Goal: Check status: Check status

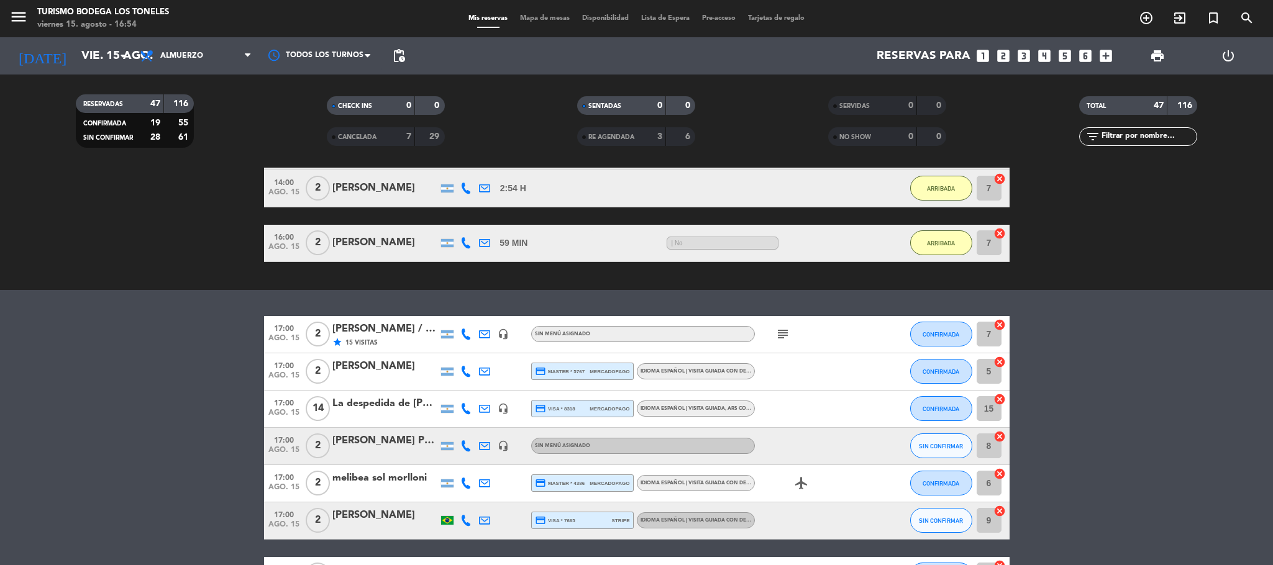
scroll to position [1560, 0]
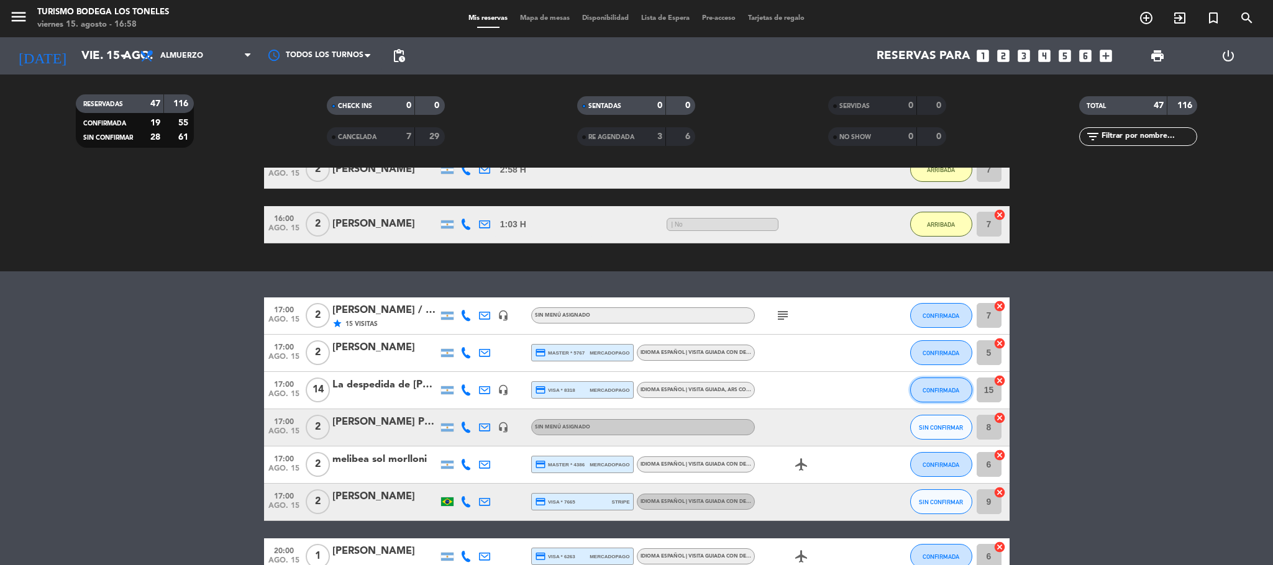
click at [934, 401] on button "CONFIRMADA" at bounding box center [941, 390] width 62 height 25
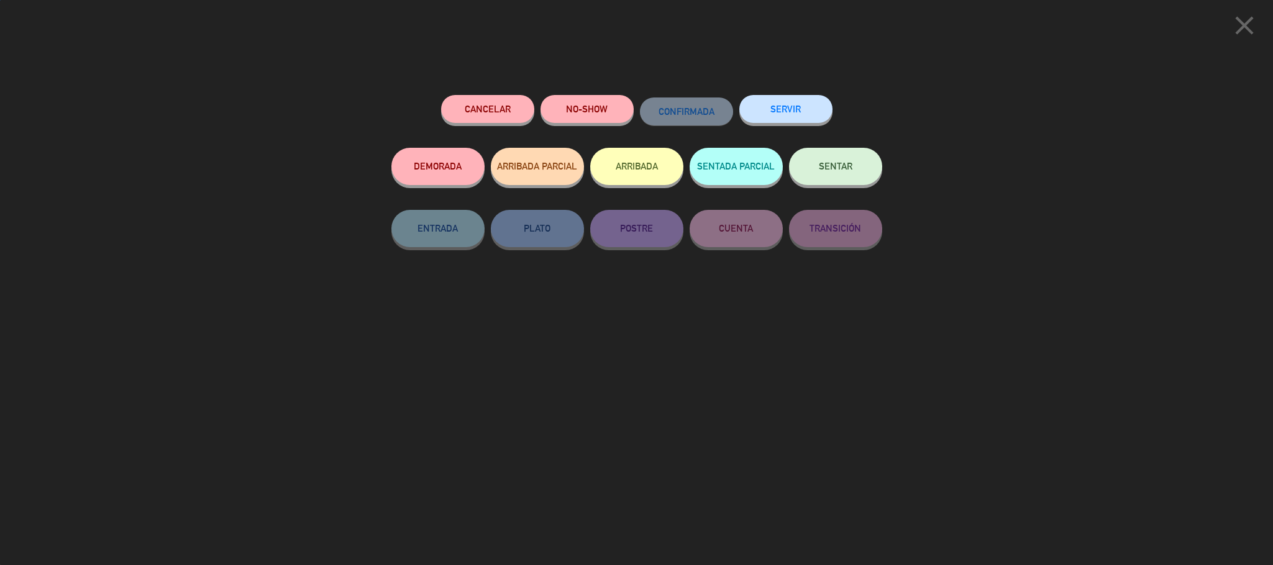
click at [660, 175] on button "ARRIBADA" at bounding box center [636, 166] width 93 height 37
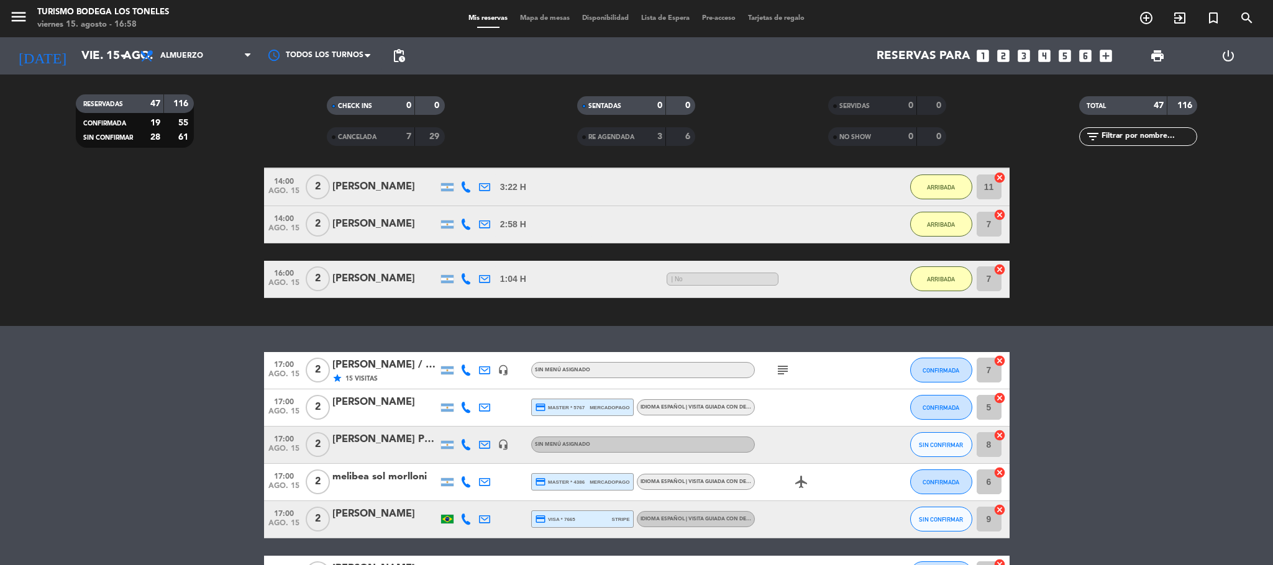
click at [399, 367] on div "[PERSON_NAME] / Suntrip" at bounding box center [385, 365] width 106 height 16
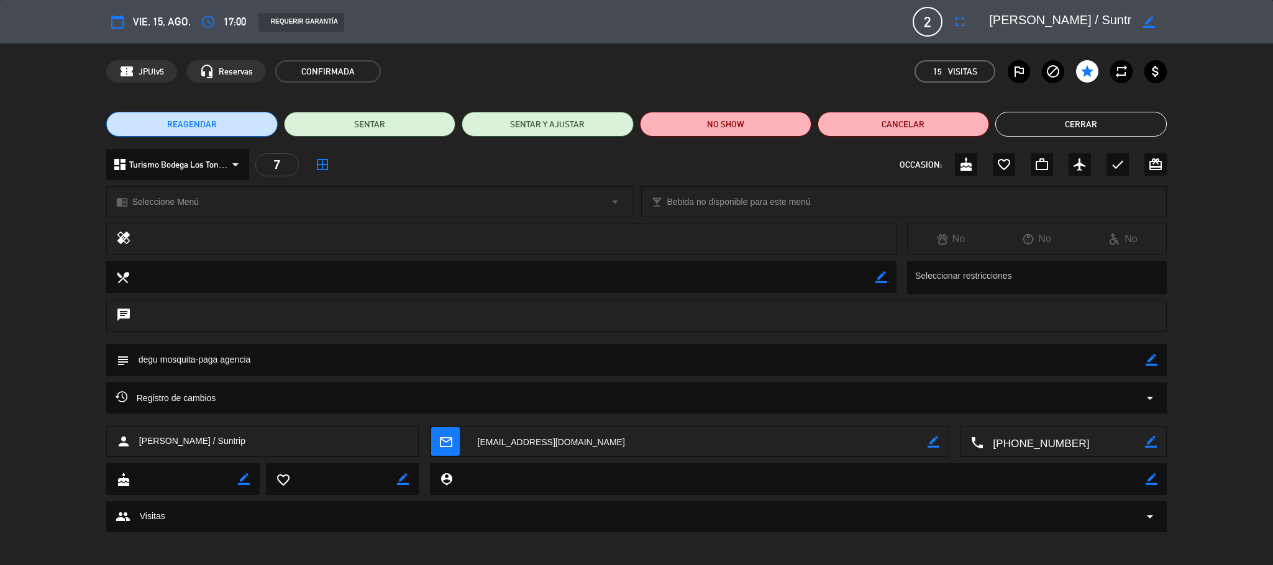
click at [1079, 123] on button "Cerrar" at bounding box center [1080, 124] width 171 height 25
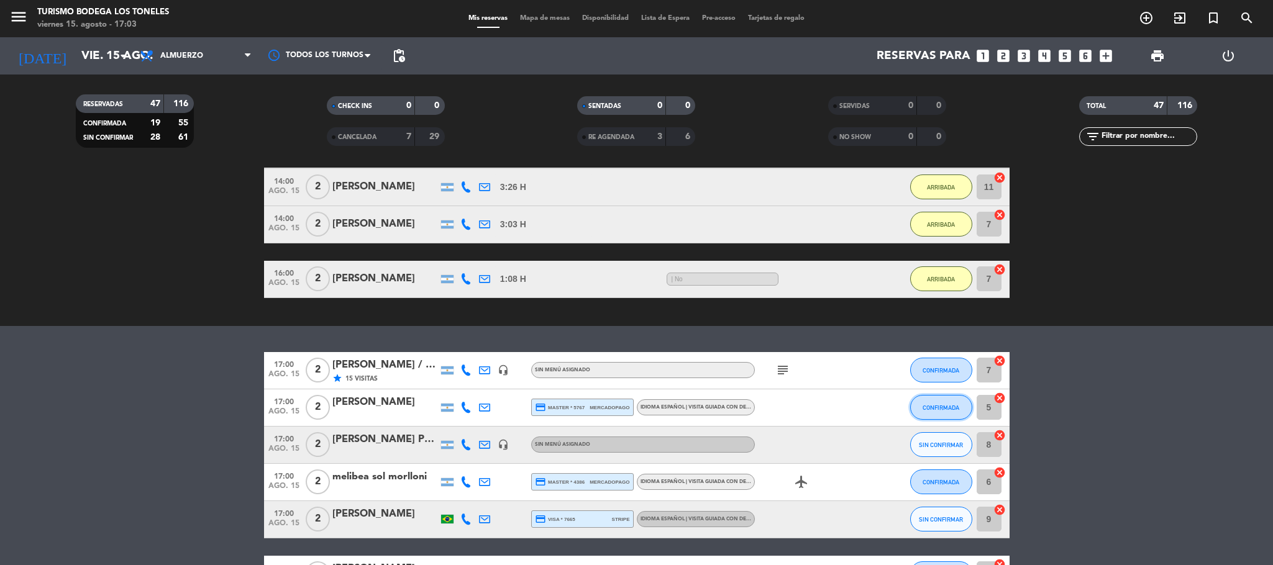
click at [938, 409] on span "CONFIRMADA" at bounding box center [941, 407] width 37 height 7
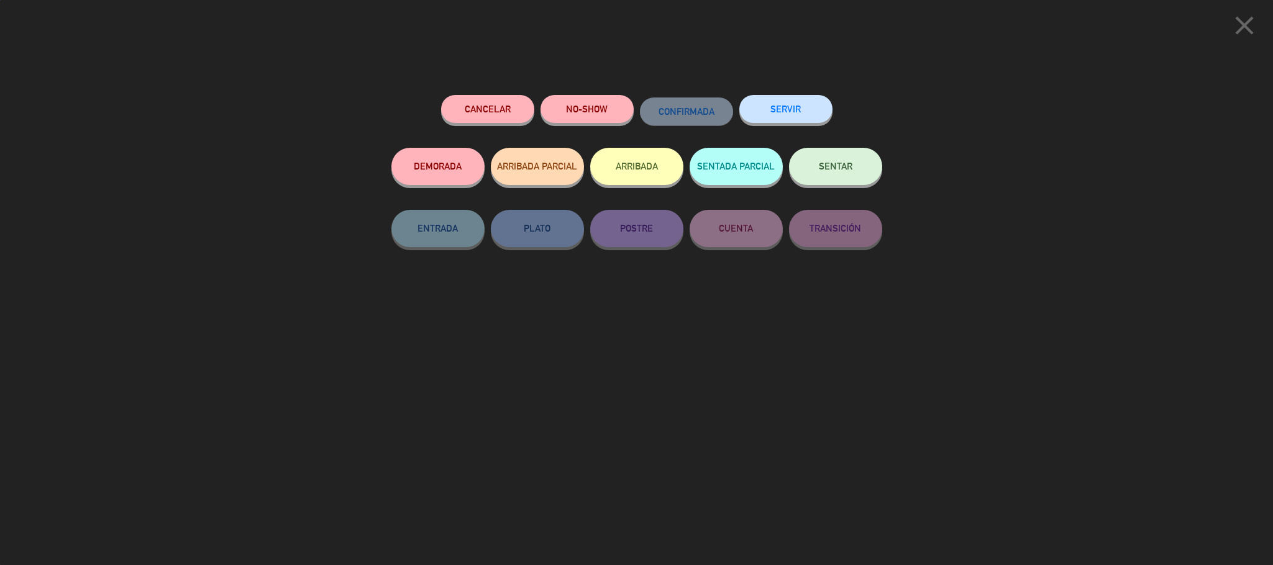
click at [653, 178] on button "ARRIBADA" at bounding box center [636, 166] width 93 height 37
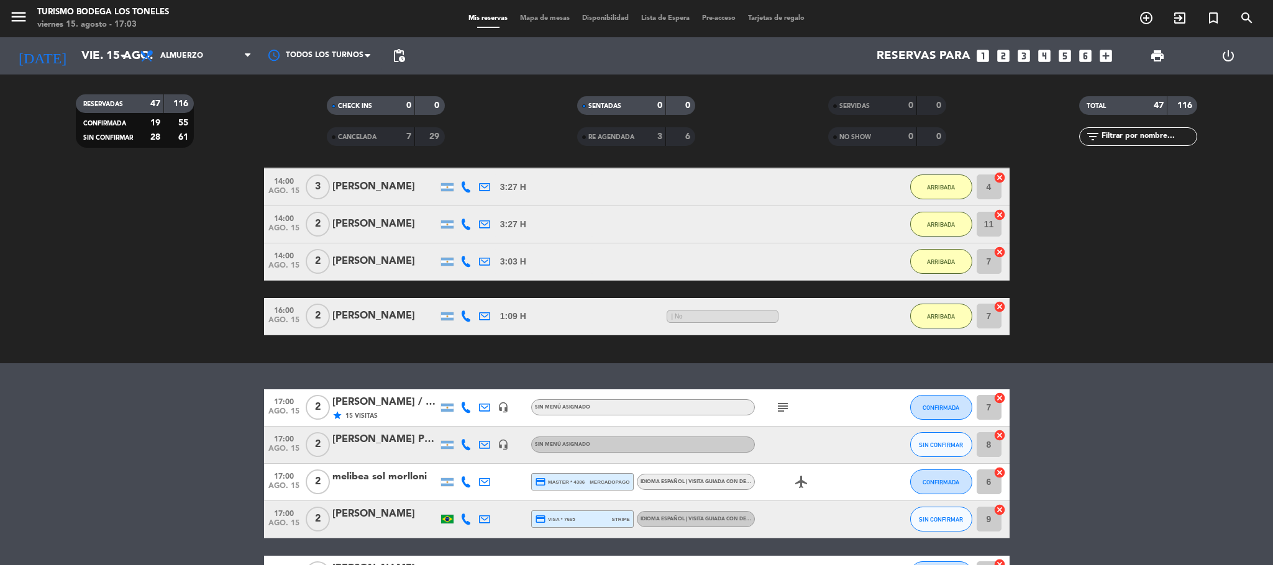
scroll to position [1653, 0]
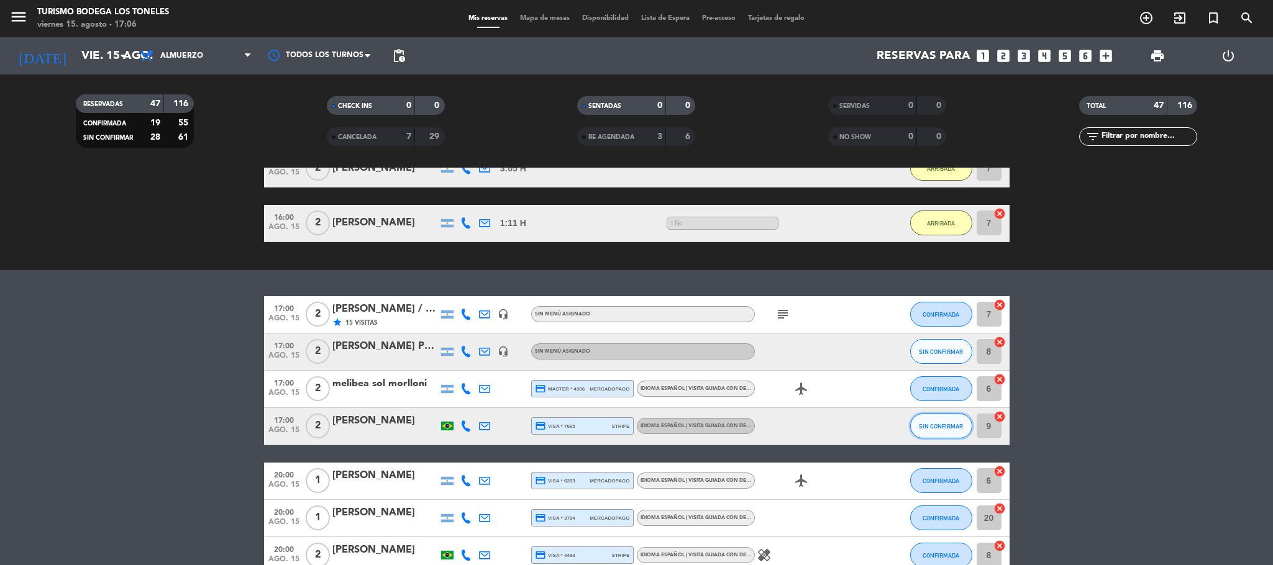
click at [927, 424] on span "SIN CONFIRMAR" at bounding box center [941, 426] width 44 height 7
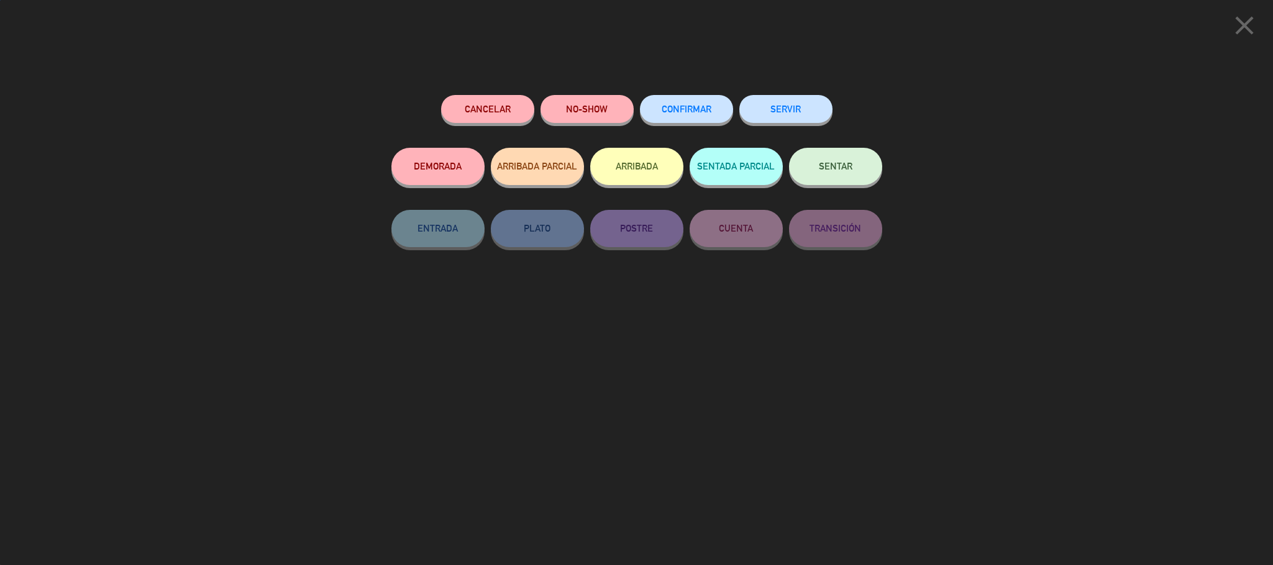
click at [647, 166] on button "ARRIBADA" at bounding box center [636, 166] width 93 height 37
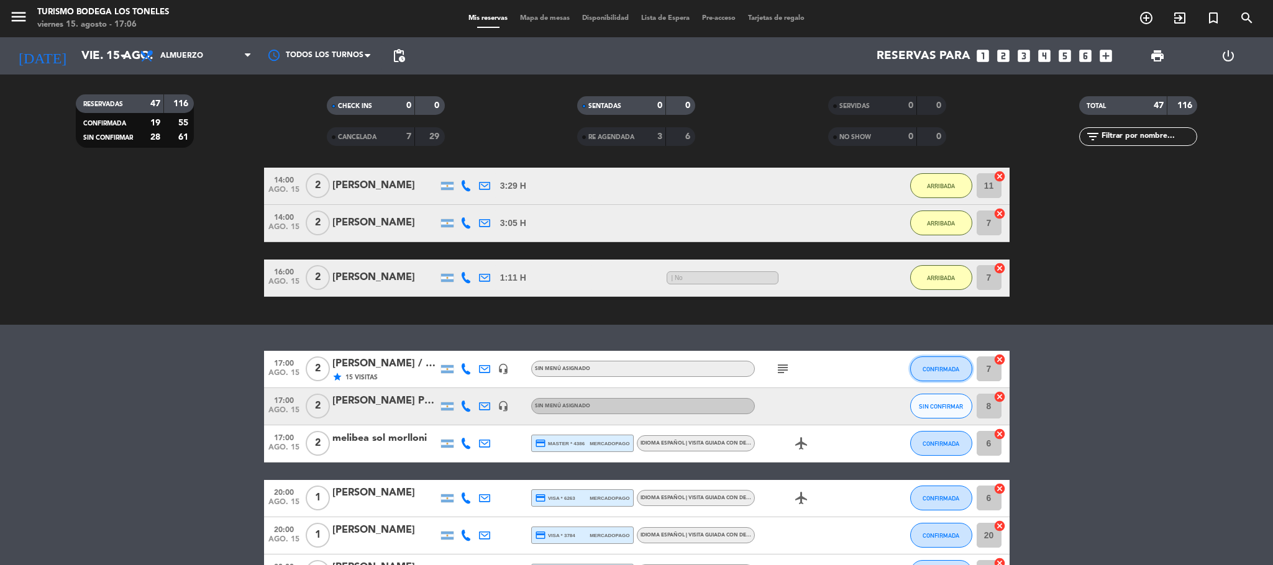
click at [941, 362] on button "CONFIRMADA" at bounding box center [941, 369] width 62 height 25
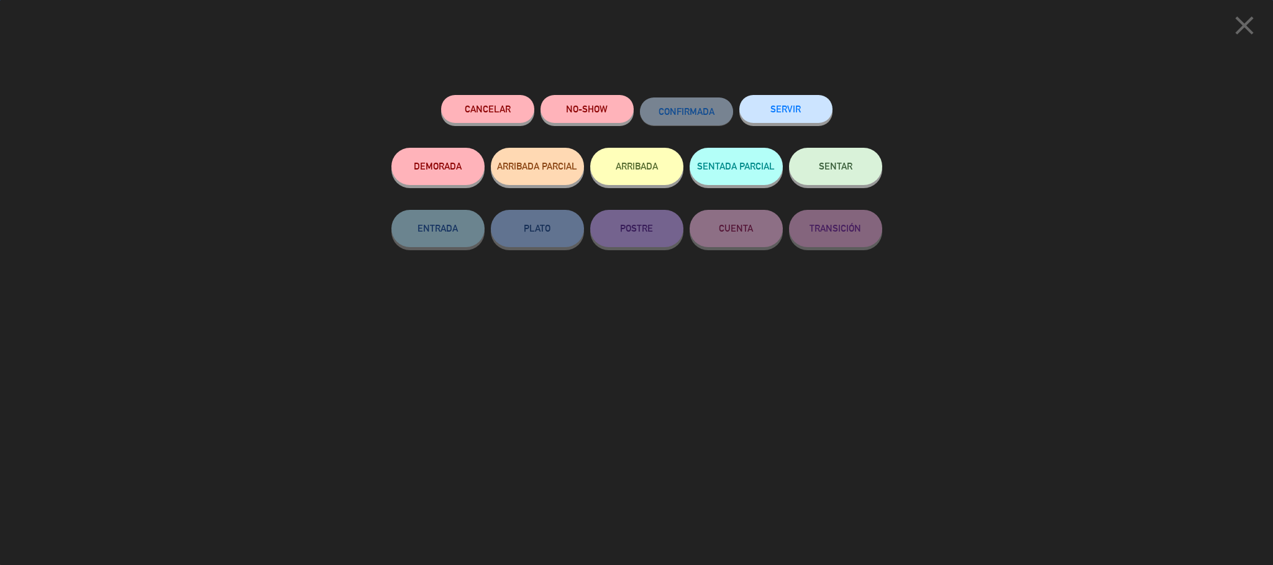
click at [628, 168] on button "ARRIBADA" at bounding box center [636, 166] width 93 height 37
